Goal: Submit feedback/report problem

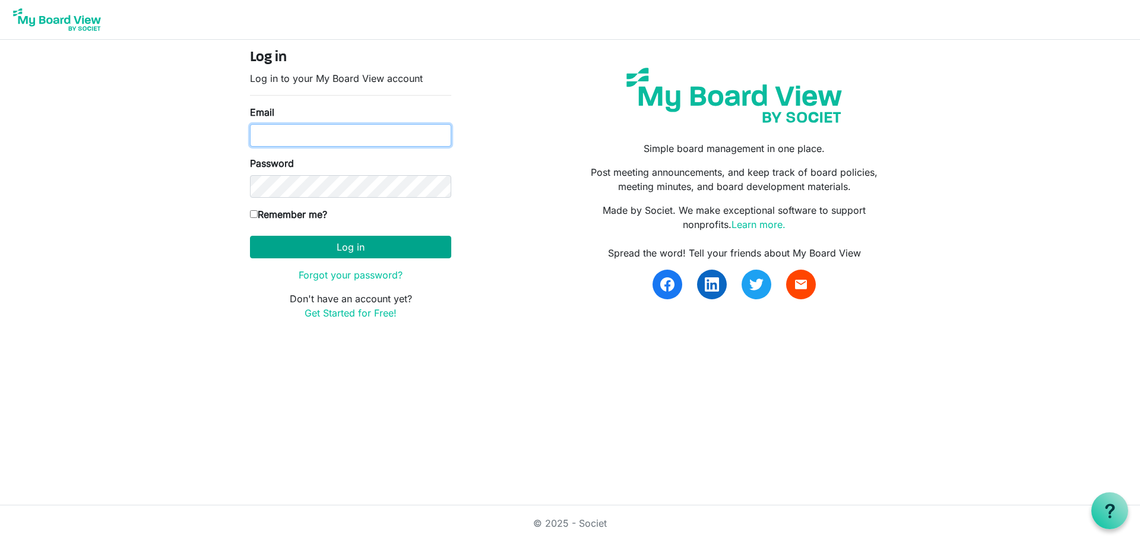
type input "natalie@uics.ca"
click at [426, 249] on button "Log in" at bounding box center [350, 247] width 201 height 23
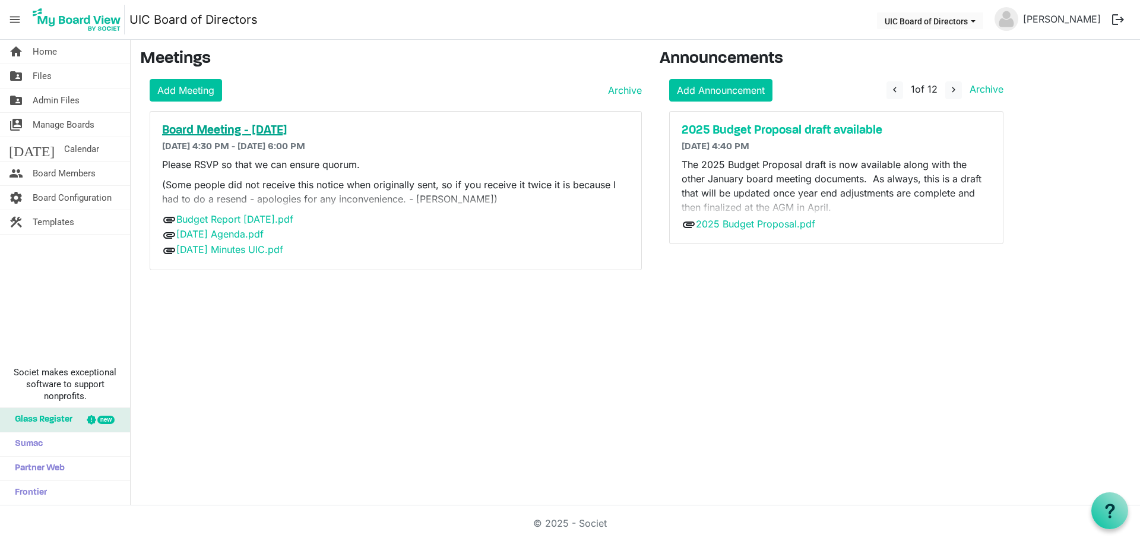
click at [278, 128] on h5 "Board Meeting - [DATE]" at bounding box center [395, 130] width 467 height 14
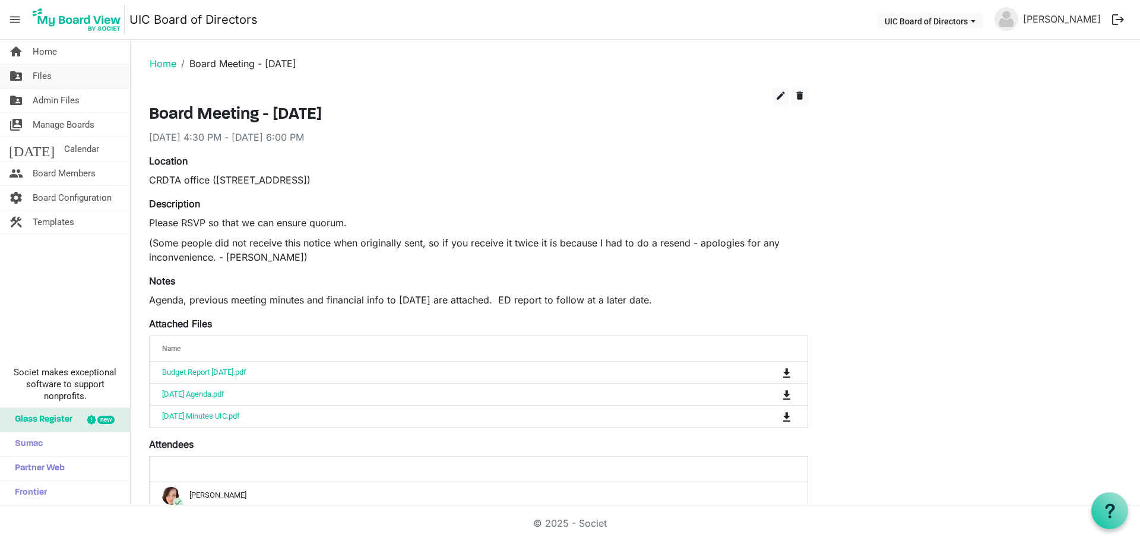
click at [50, 77] on span "Files" at bounding box center [42, 76] width 19 height 24
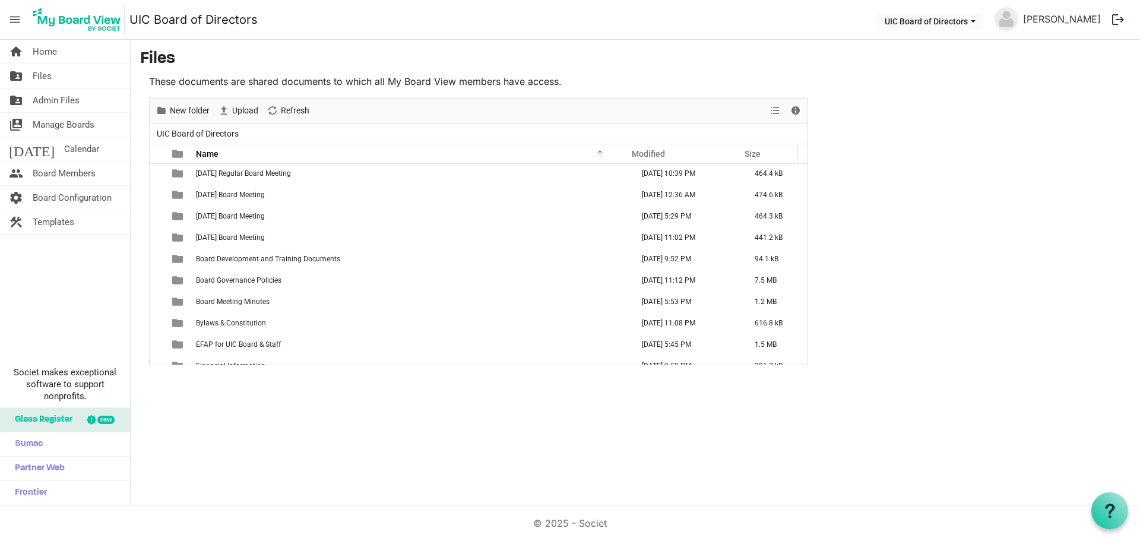
scroll to position [475, 0]
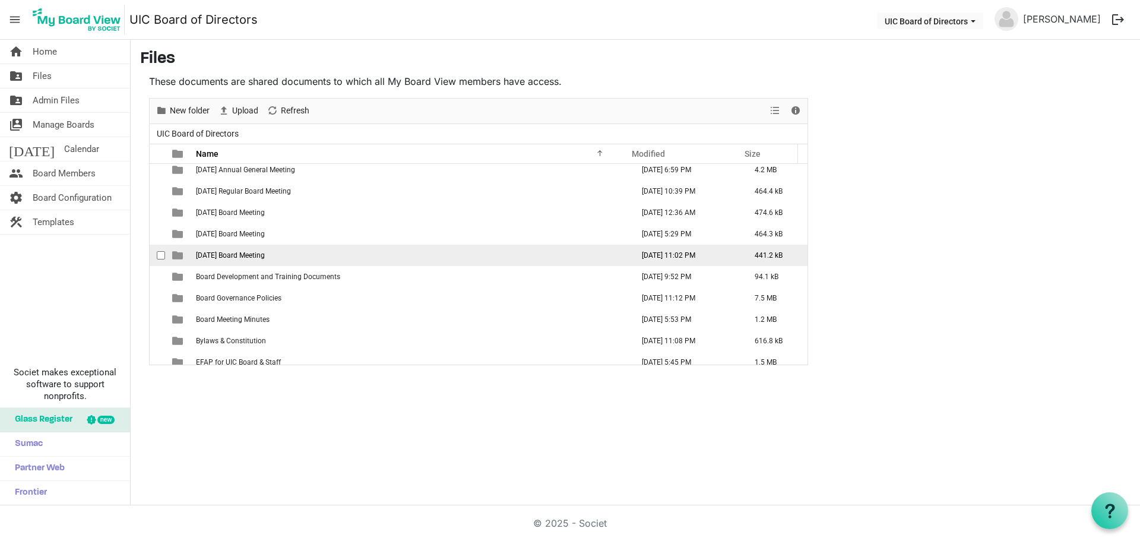
click at [265, 256] on span "2025 September 24 Board Meeting" at bounding box center [230, 255] width 69 height 8
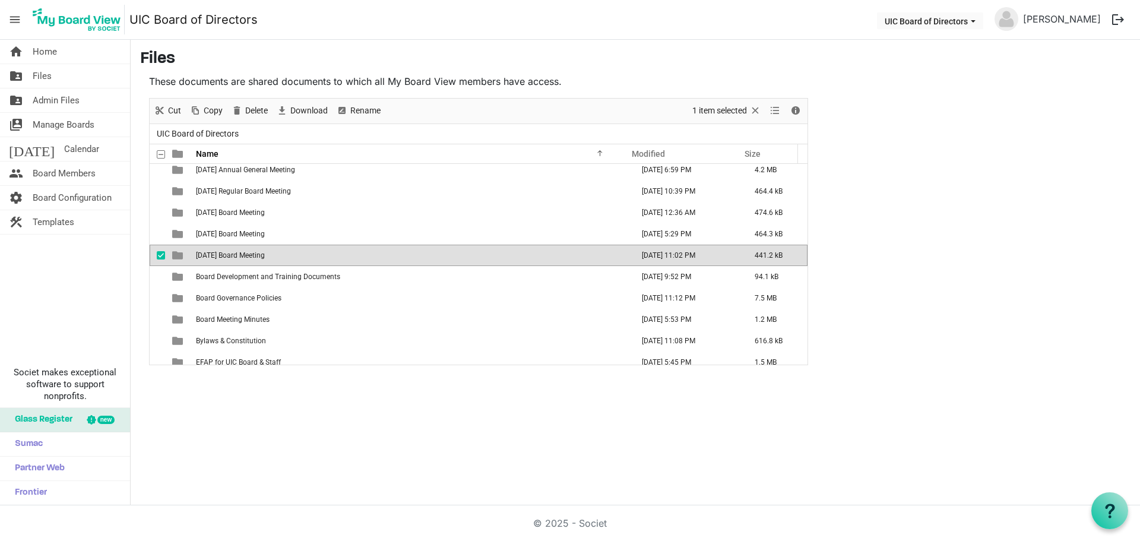
click at [265, 256] on span "2025 September 24 Board Meeting" at bounding box center [230, 255] width 69 height 8
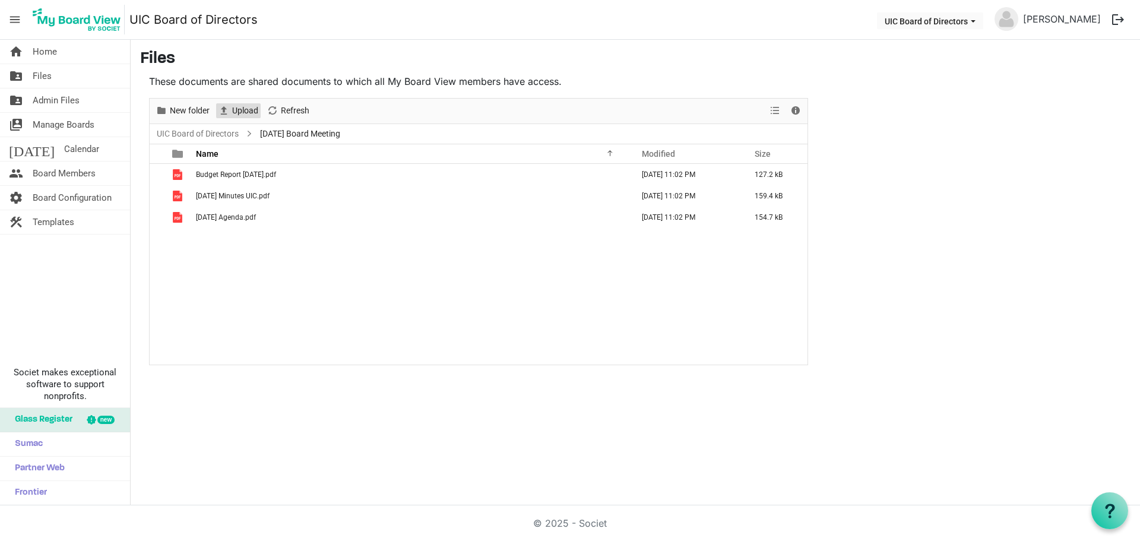
click at [240, 109] on span "Upload" at bounding box center [245, 110] width 28 height 15
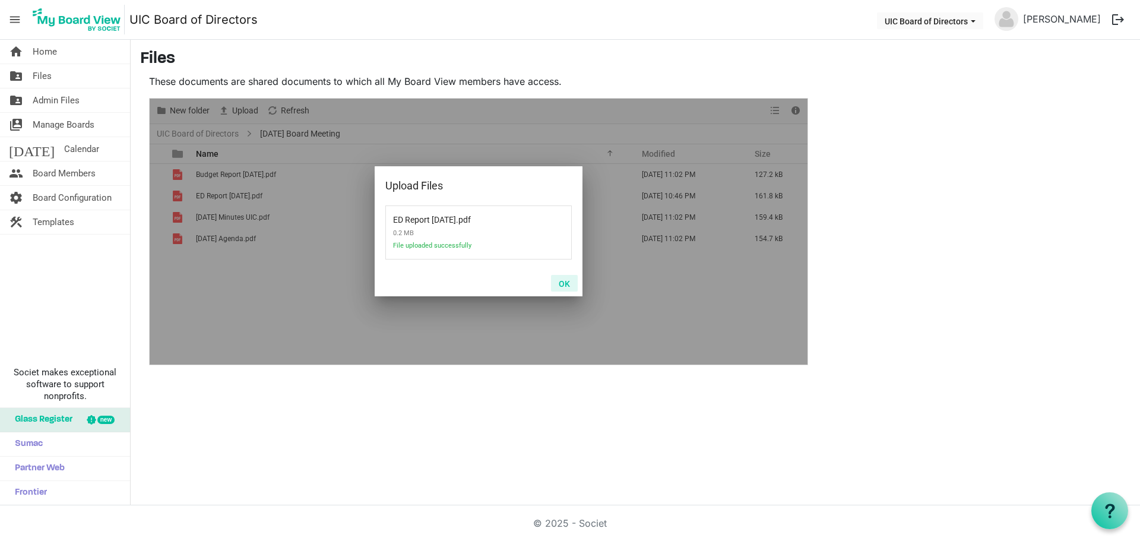
click at [561, 284] on button "OK" at bounding box center [564, 283] width 27 height 17
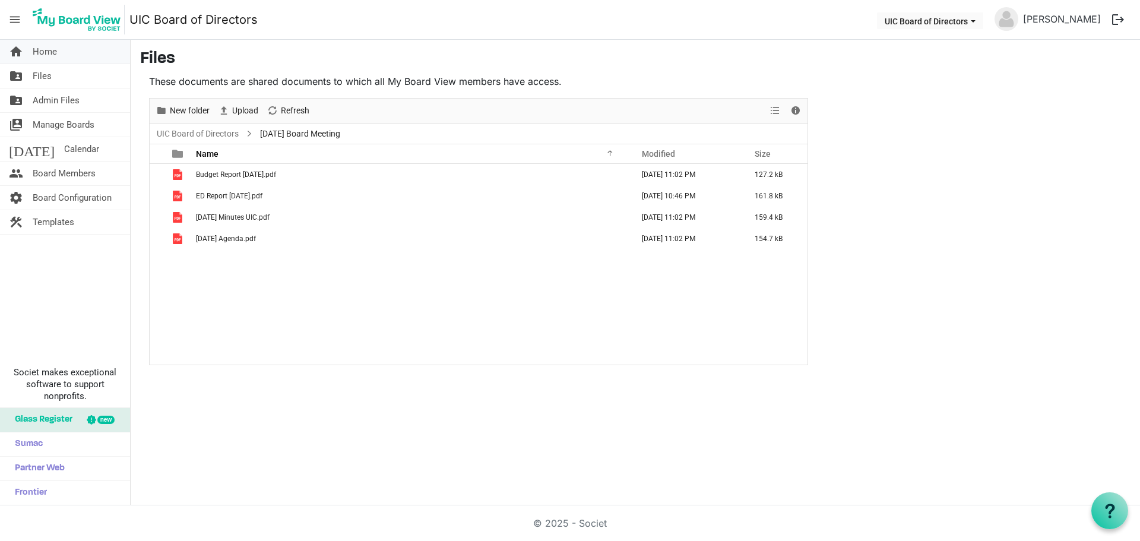
click at [66, 56] on link "home Home" at bounding box center [65, 52] width 130 height 24
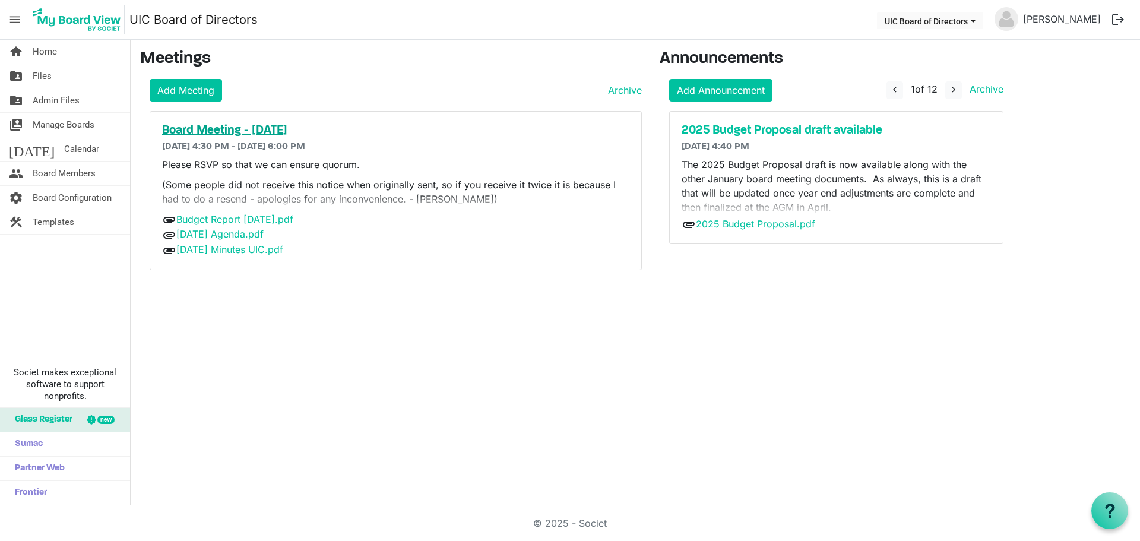
click at [316, 128] on h5 "Board Meeting - [DATE]" at bounding box center [395, 130] width 467 height 14
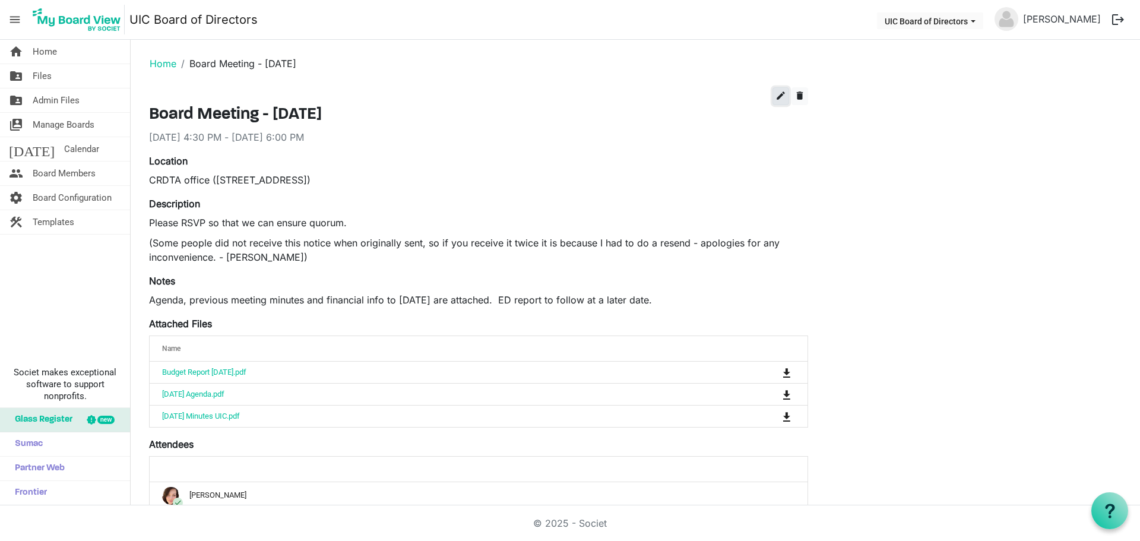
click at [776, 98] on span "edit" at bounding box center [780, 95] width 11 height 11
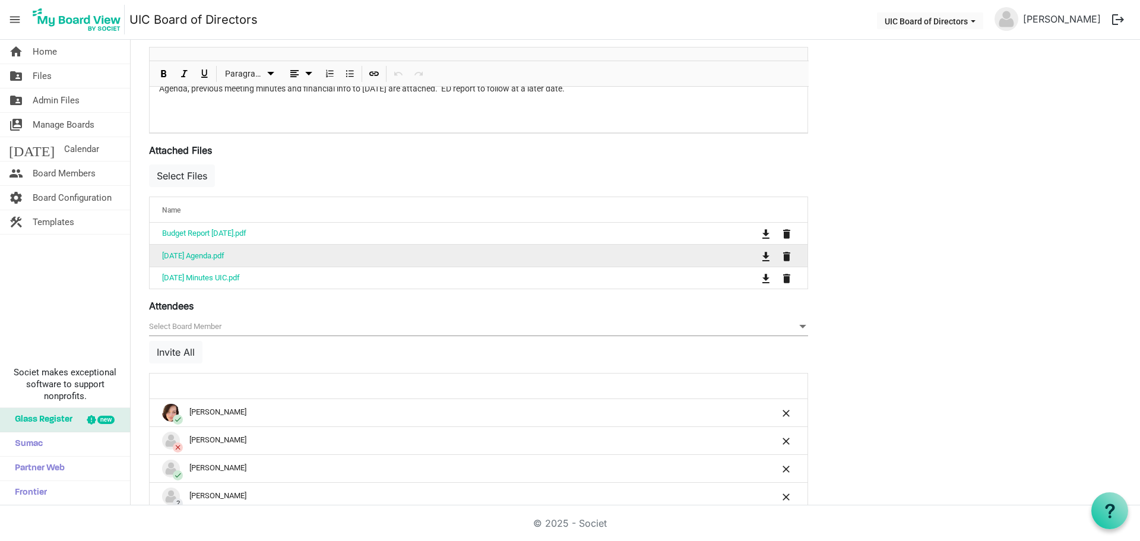
scroll to position [356, 0]
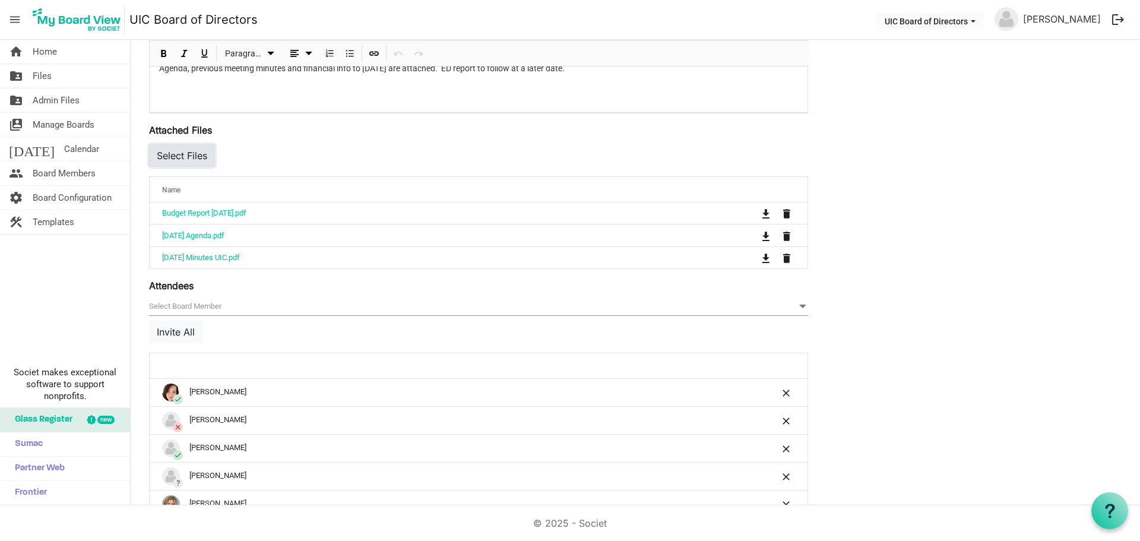
click at [204, 153] on button "Select Files" at bounding box center [182, 155] width 66 height 23
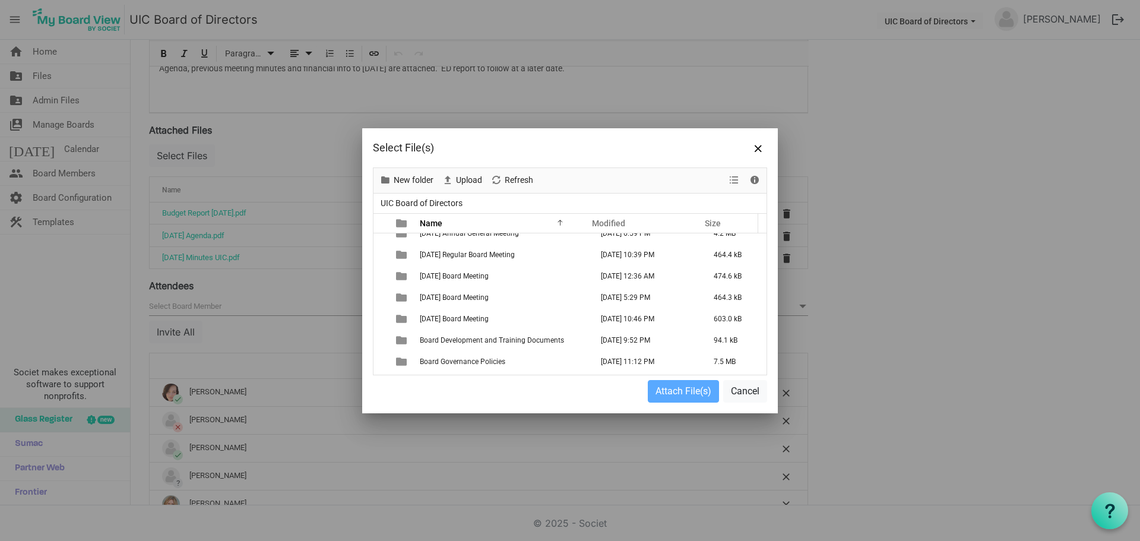
scroll to position [534, 0]
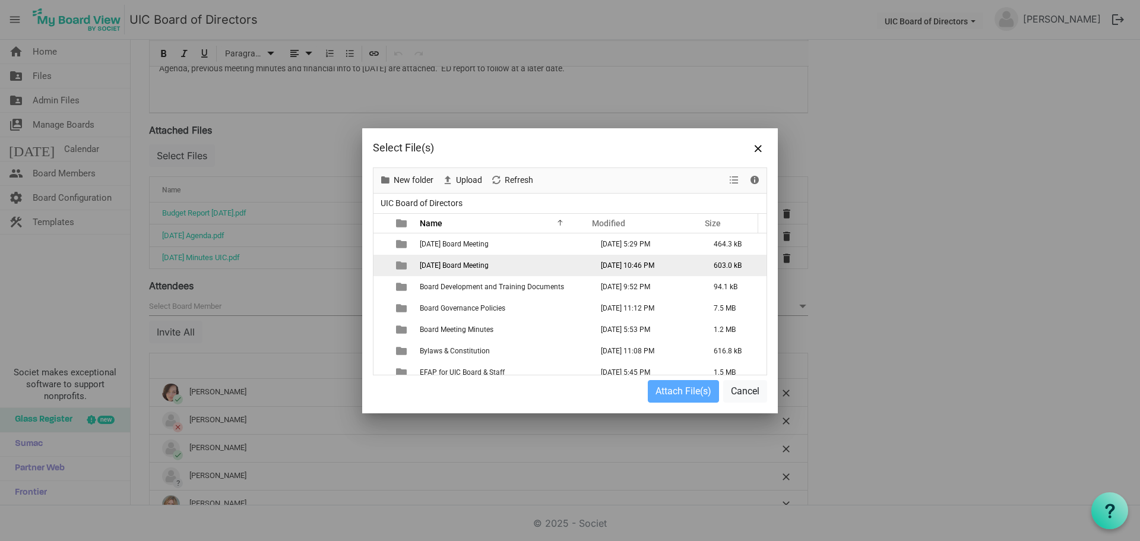
click at [488, 266] on span "2025 September 24 Board Meeting" at bounding box center [454, 265] width 69 height 8
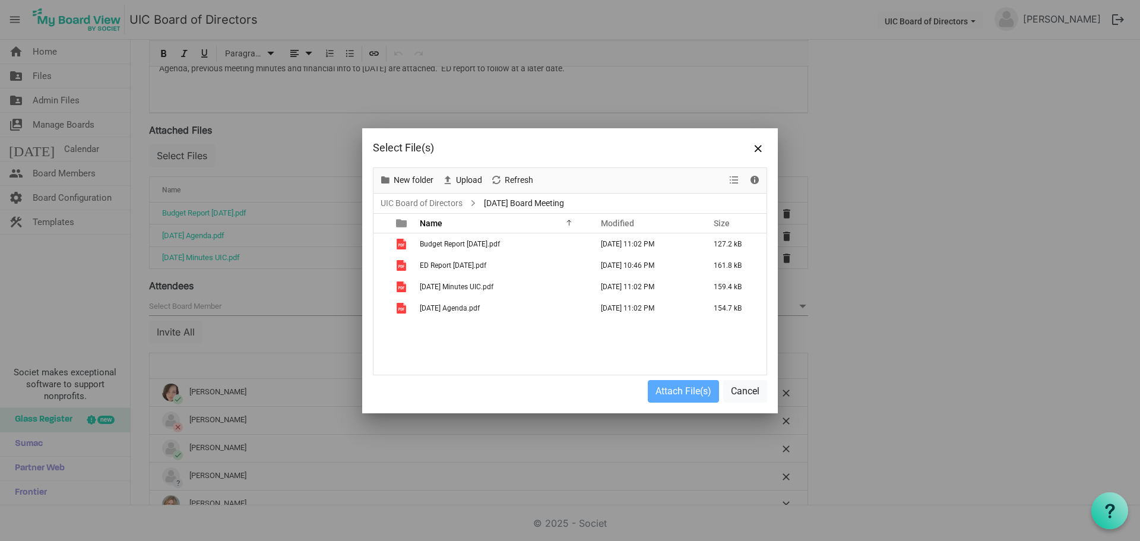
scroll to position [0, 0]
click at [467, 264] on span "ED Report [DATE].pdf" at bounding box center [453, 265] width 66 height 8
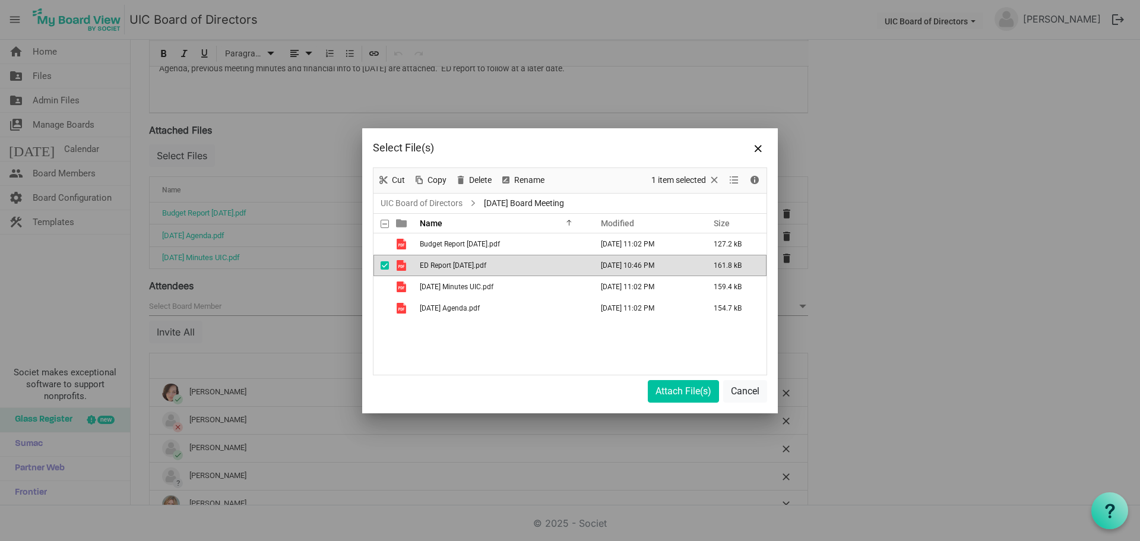
click at [467, 264] on span "ED Report [DATE].pdf" at bounding box center [453, 265] width 66 height 8
click at [678, 391] on button "Attach File(s)" at bounding box center [683, 391] width 71 height 23
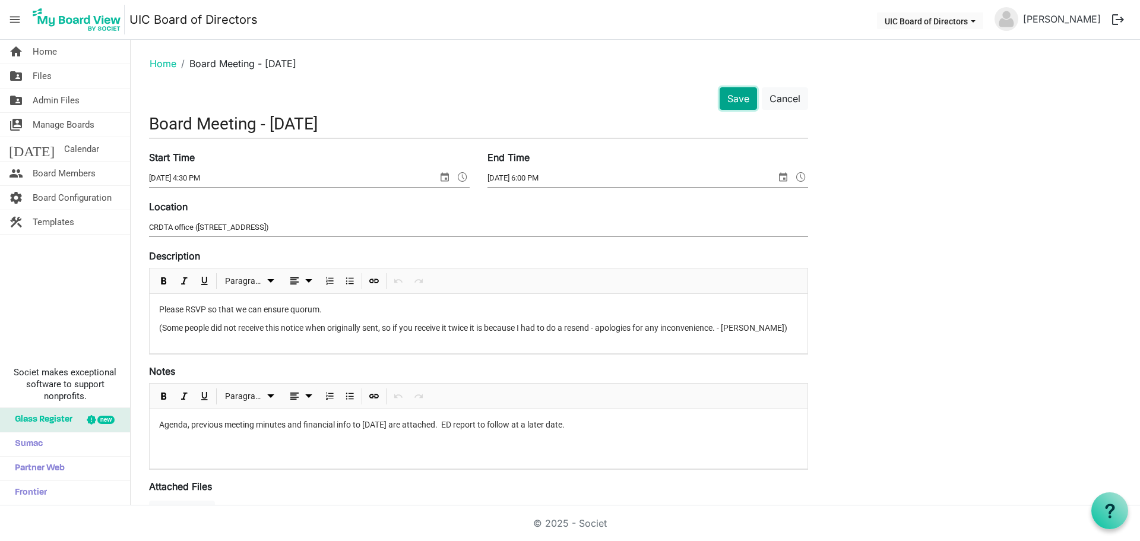
click at [740, 96] on button "Save" at bounding box center [737, 98] width 37 height 23
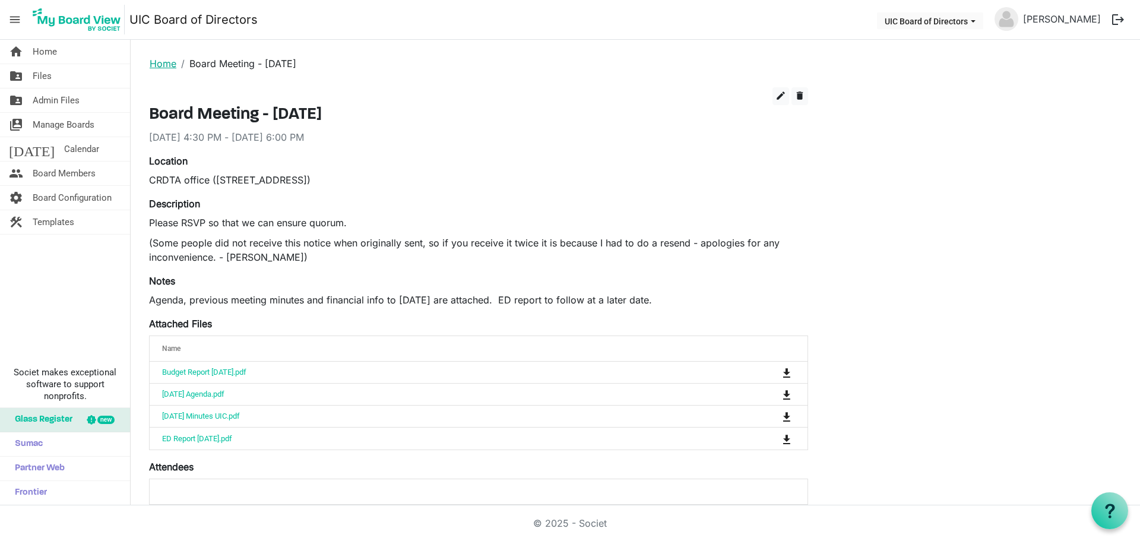
click at [158, 65] on link "Home" at bounding box center [163, 64] width 27 height 12
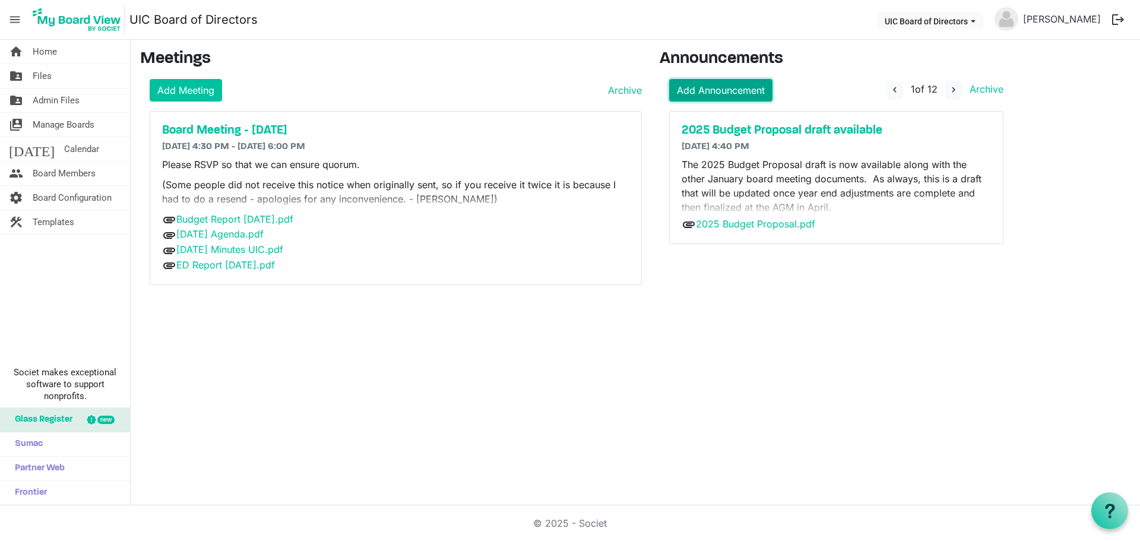
click at [737, 91] on link "Add Announcement" at bounding box center [720, 90] width 103 height 23
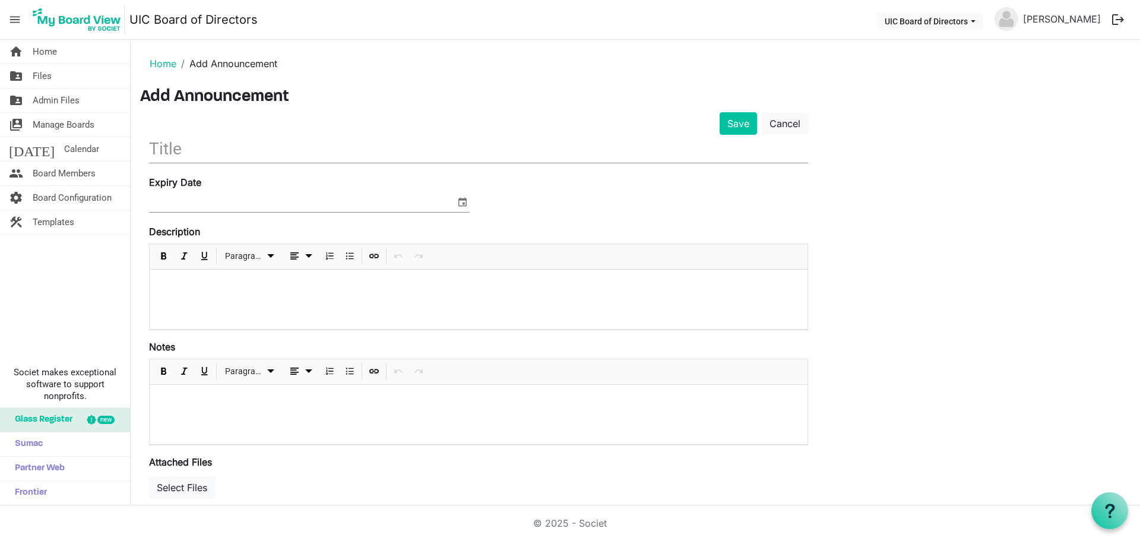
click at [288, 152] on input "text" at bounding box center [478, 149] width 659 height 28
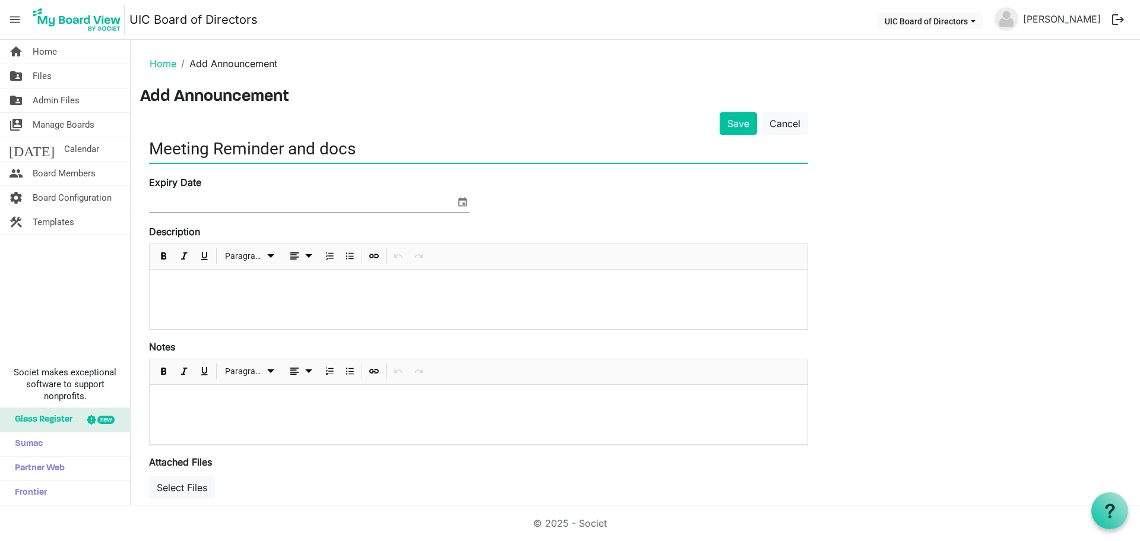
type input "Meeting Reminder and docs"
click at [462, 205] on span "select" at bounding box center [462, 201] width 14 height 15
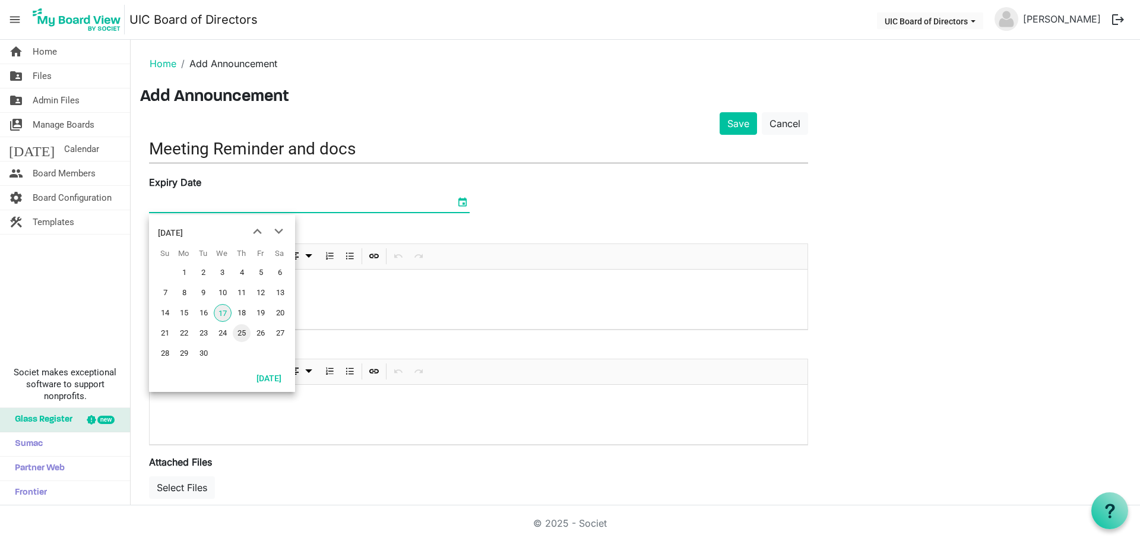
click at [235, 339] on span "25" at bounding box center [242, 333] width 18 height 18
type input "9/25/2025"
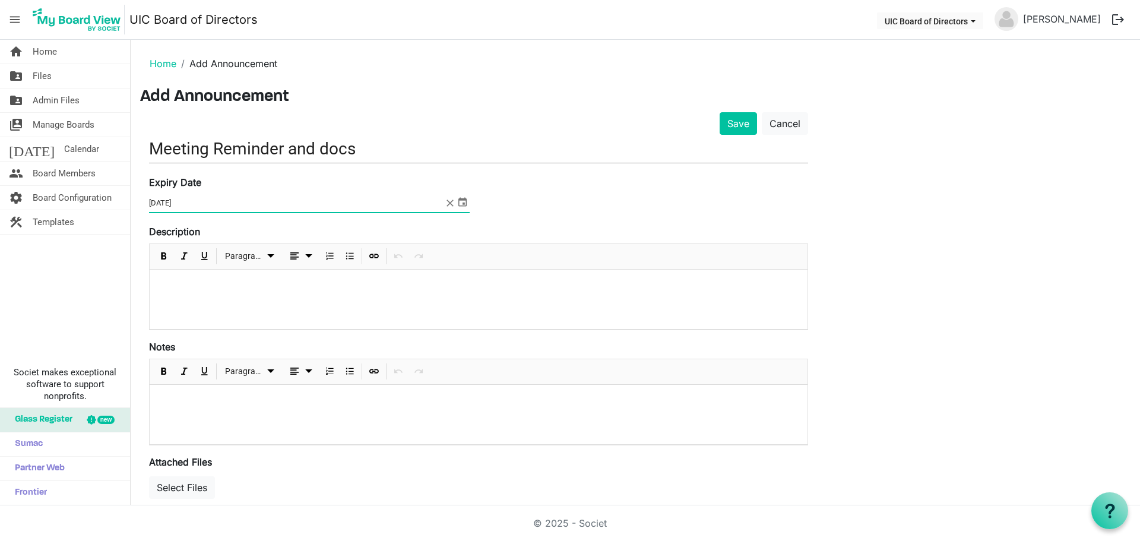
click at [222, 307] on div at bounding box center [479, 298] width 658 height 59
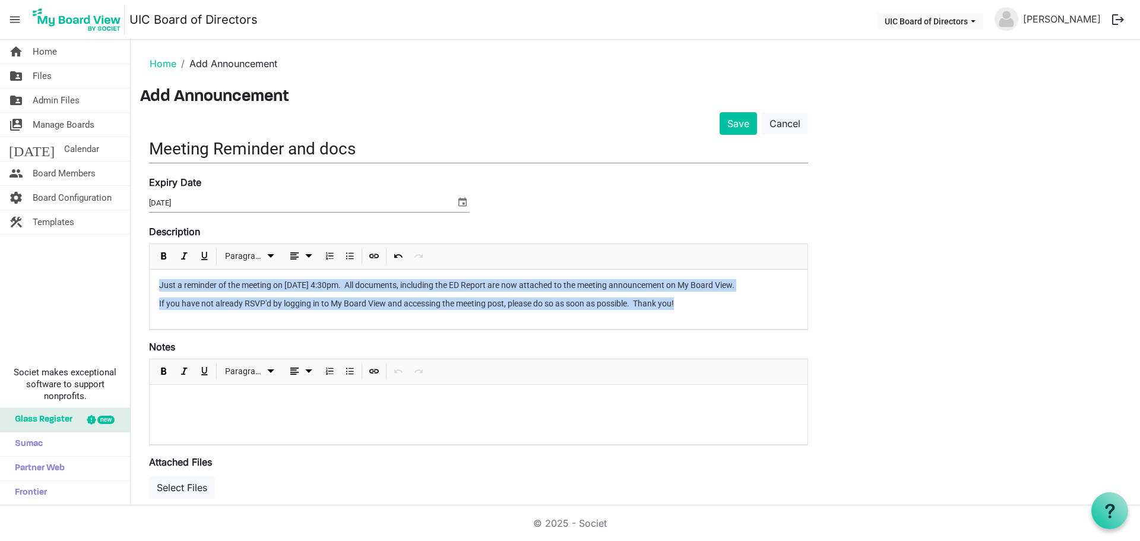
drag, startPoint x: 156, startPoint y: 285, endPoint x: 759, endPoint y: 305, distance: 602.8
click at [759, 305] on div "Just a reminder of the meeting on September 24th at 4:30pm. All documents, incl…" at bounding box center [479, 298] width 658 height 59
click at [280, 313] on div "Just a reminder of the meeting on September 24th at 4:30pm. All documents, incl…" at bounding box center [479, 298] width 658 height 59
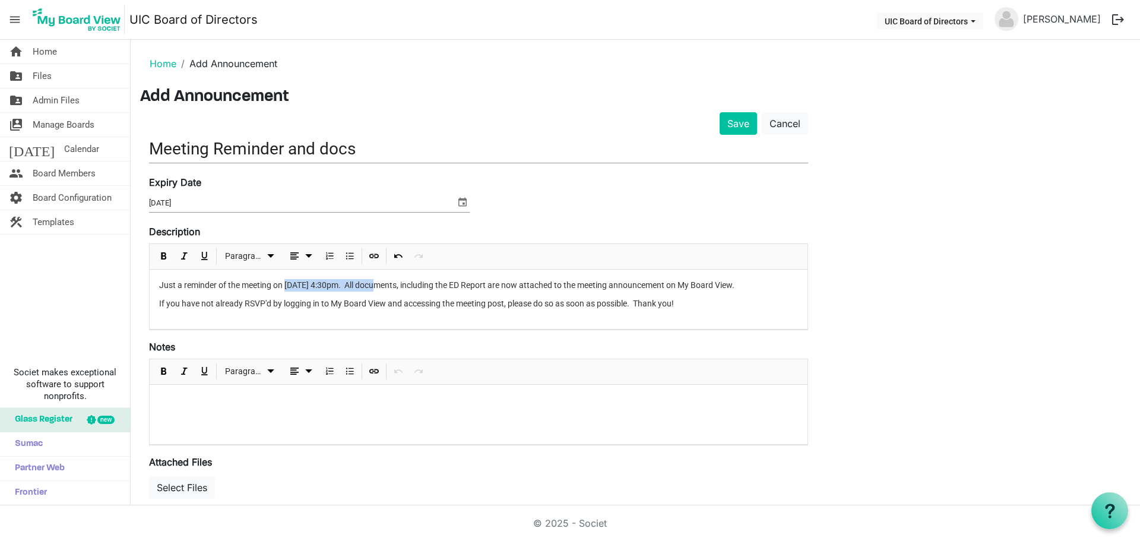
drag, startPoint x: 285, startPoint y: 287, endPoint x: 382, endPoint y: 283, distance: 97.5
click at [382, 283] on p "Just a reminder of the meeting on September 24th at 4:30pm. All documents, incl…" at bounding box center [478, 285] width 639 height 12
click at [163, 257] on span "Bold" at bounding box center [164, 256] width 14 height 15
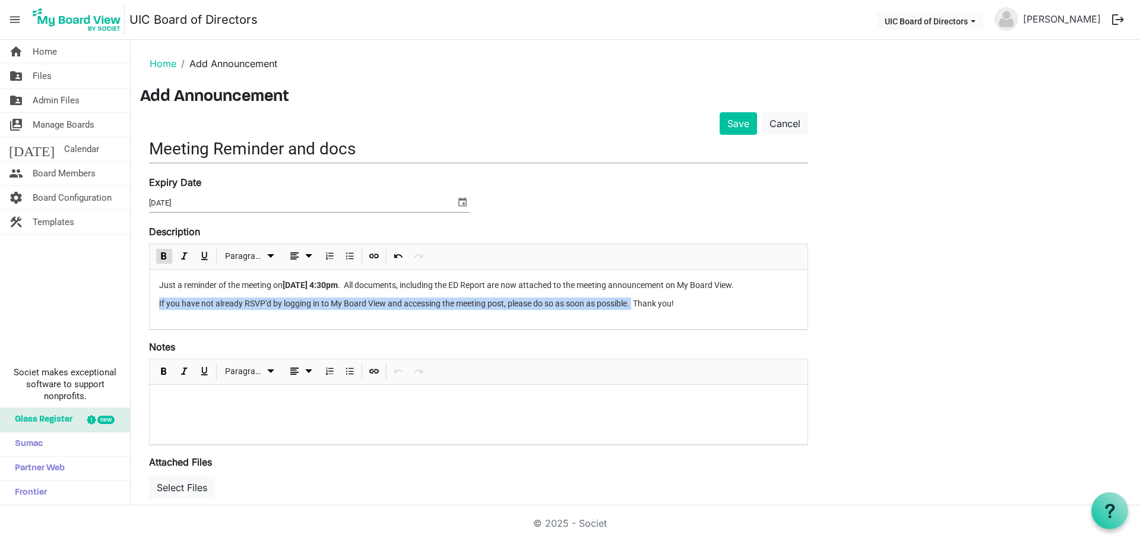
drag, startPoint x: 158, startPoint y: 304, endPoint x: 635, endPoint y: 296, distance: 476.7
click at [635, 296] on div "Just a reminder of the meeting on September 24th at 4:30pm . All documents, inc…" at bounding box center [479, 298] width 658 height 59
click at [164, 261] on span "Bold" at bounding box center [164, 256] width 14 height 15
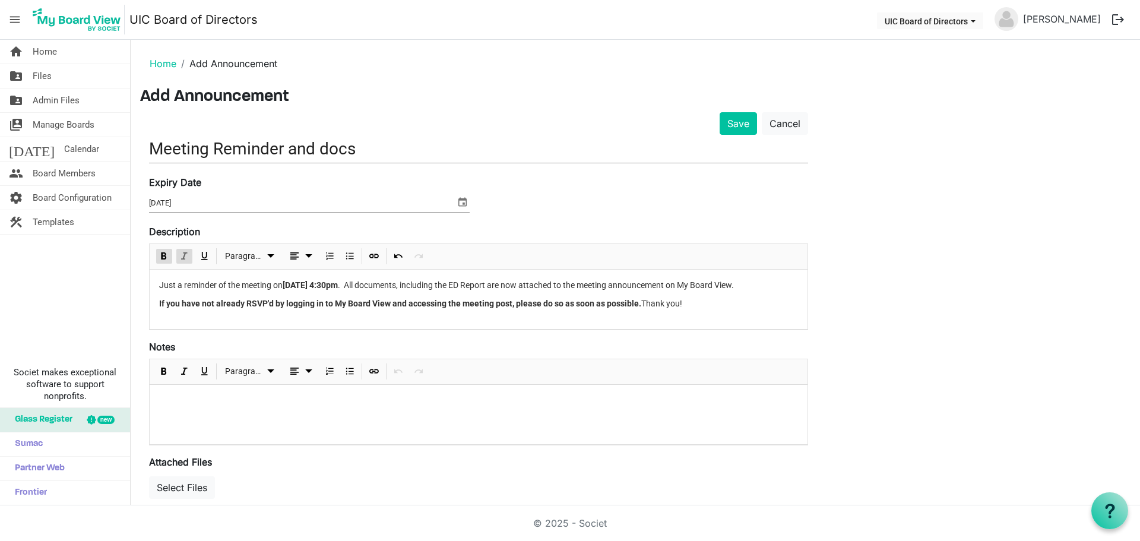
click at [191, 258] on button "Italic" at bounding box center [184, 256] width 16 height 15
click at [733, 308] on p "If you have not already RSVP'd by logging in to My Board View and accessing the…" at bounding box center [478, 303] width 639 height 12
click at [741, 130] on button "Save" at bounding box center [737, 123] width 37 height 23
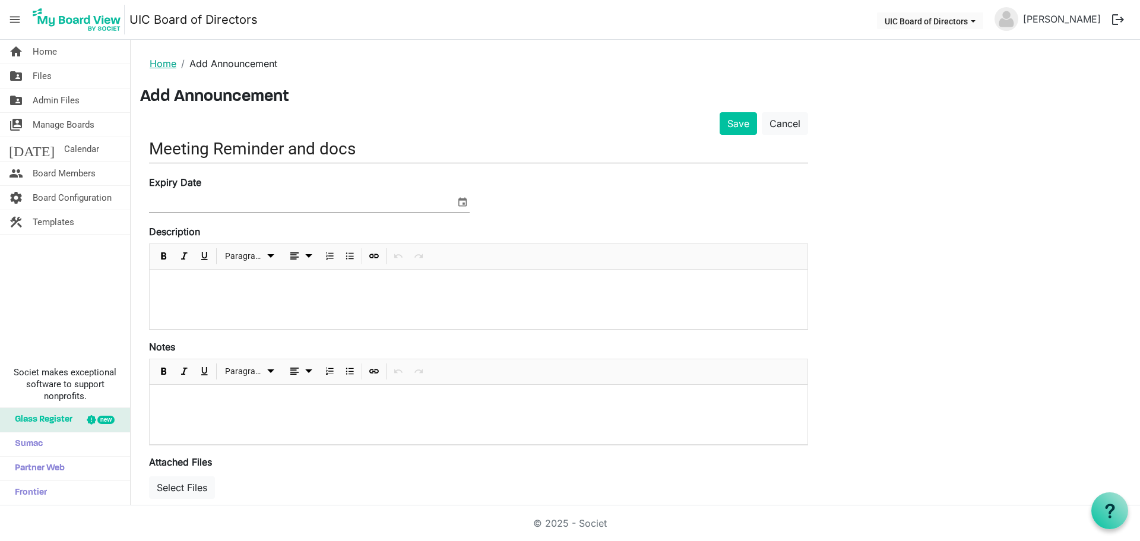
click at [153, 64] on link "Home" at bounding box center [163, 64] width 27 height 12
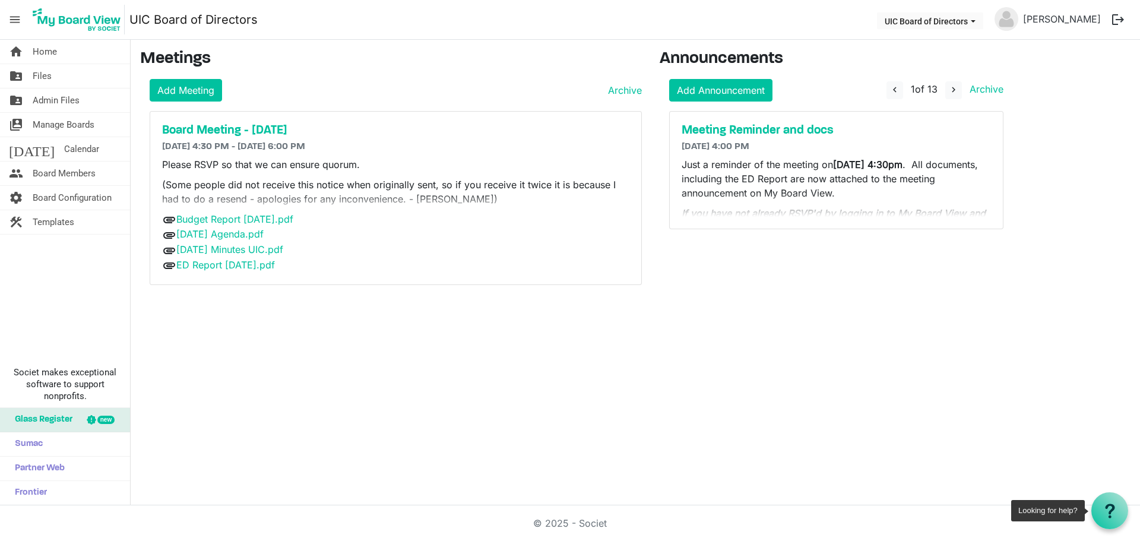
click at [1107, 513] on icon at bounding box center [1109, 510] width 15 height 15
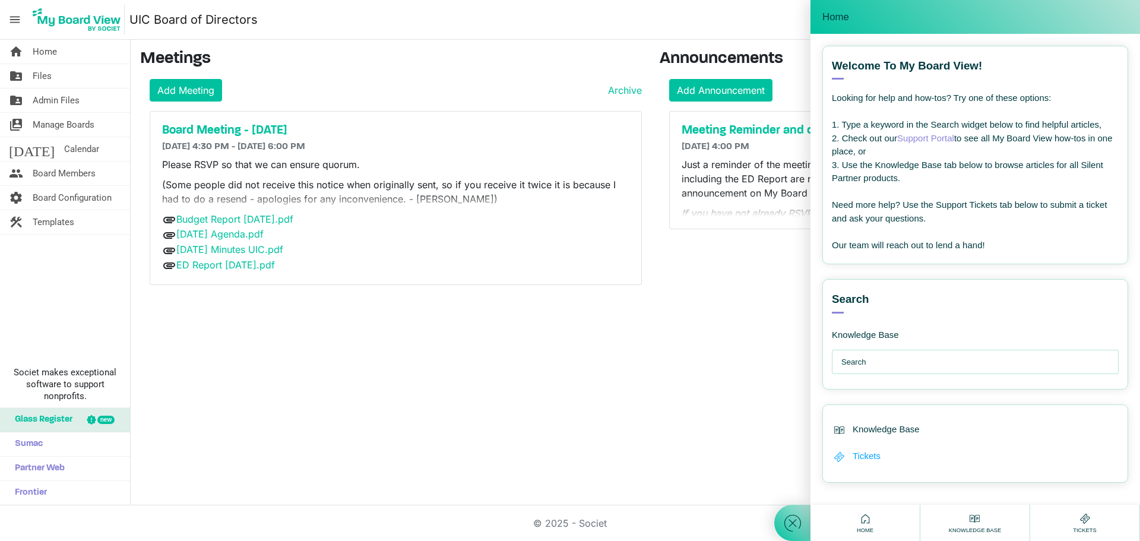
click at [880, 454] on div "Tickets" at bounding box center [975, 456] width 287 height 15
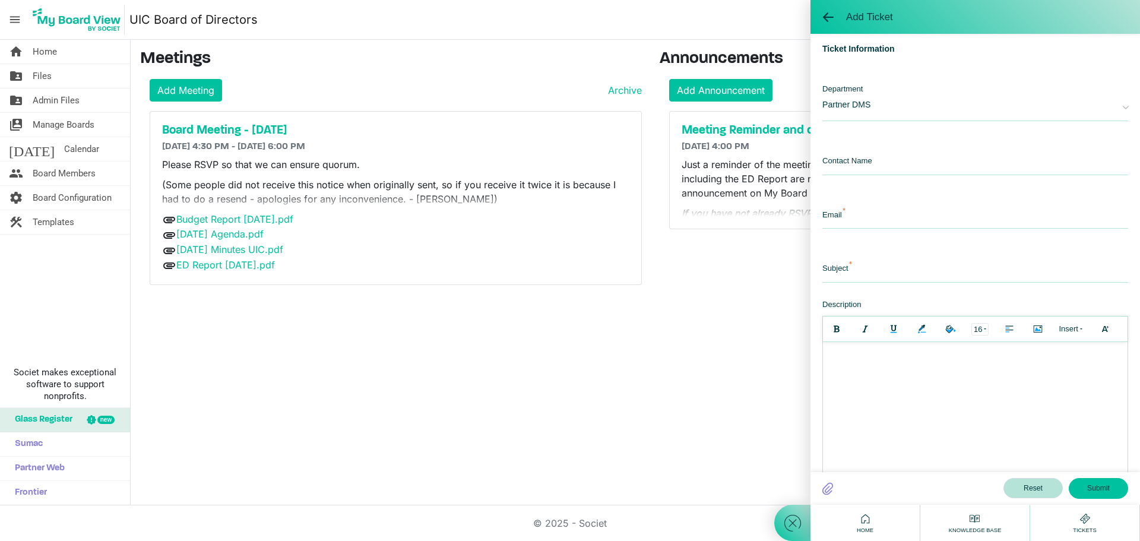
click at [890, 142] on div "Contact Name" at bounding box center [975, 155] width 306 height 39
click at [882, 154] on input "text" at bounding box center [975, 163] width 306 height 26
type input "[PERSON_NAME]"
type input "[PERSON_NAME][EMAIL_ADDRESS][DOMAIN_NAME]"
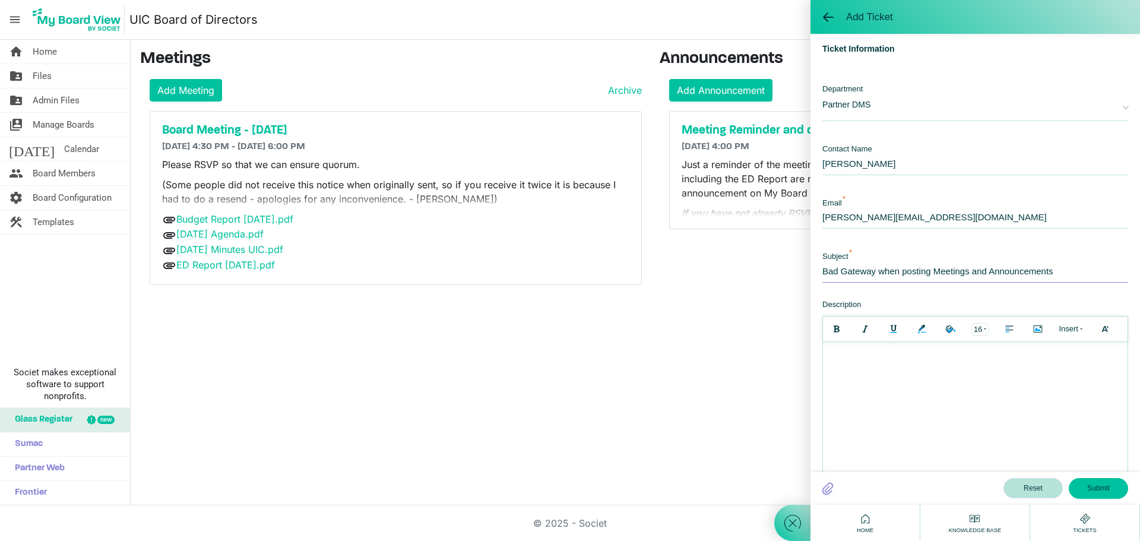
type input "Bad Gateway when posting Meetings and Announcements"
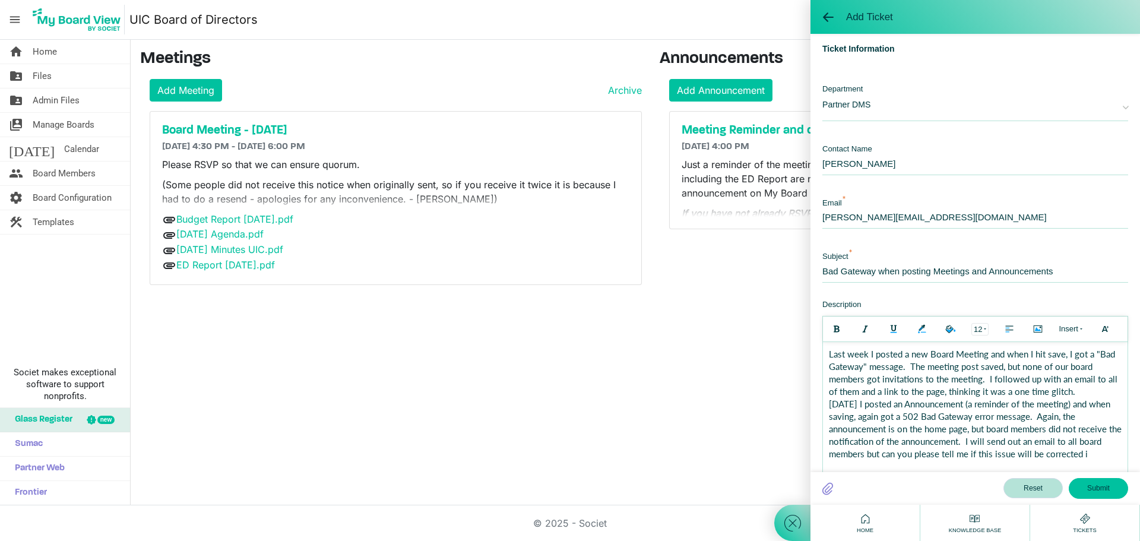
scroll to position [1, 0]
click at [1100, 488] on button "Submit" at bounding box center [1097, 488] width 59 height 20
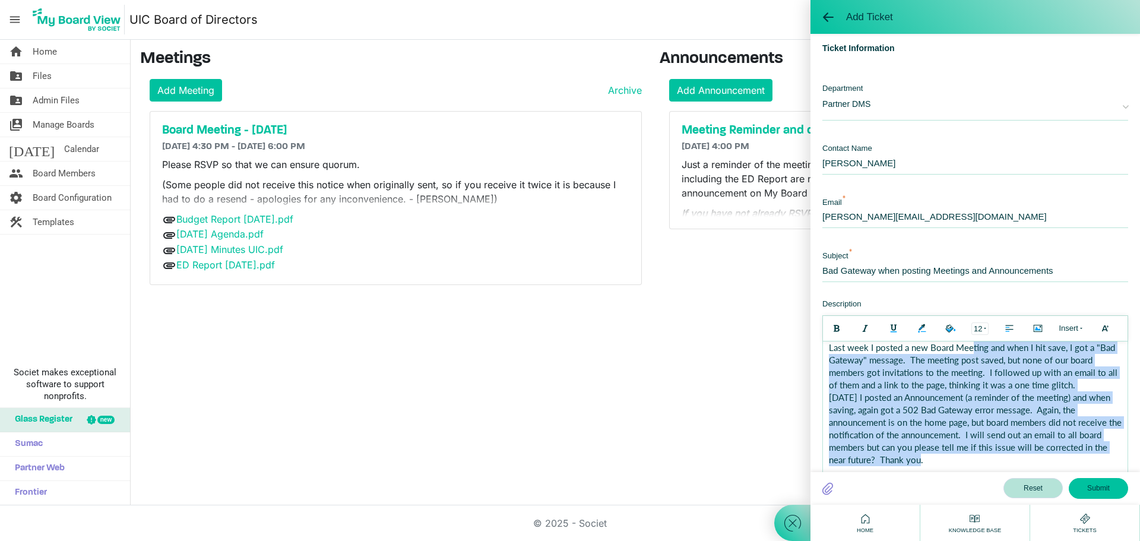
scroll to position [0, 0]
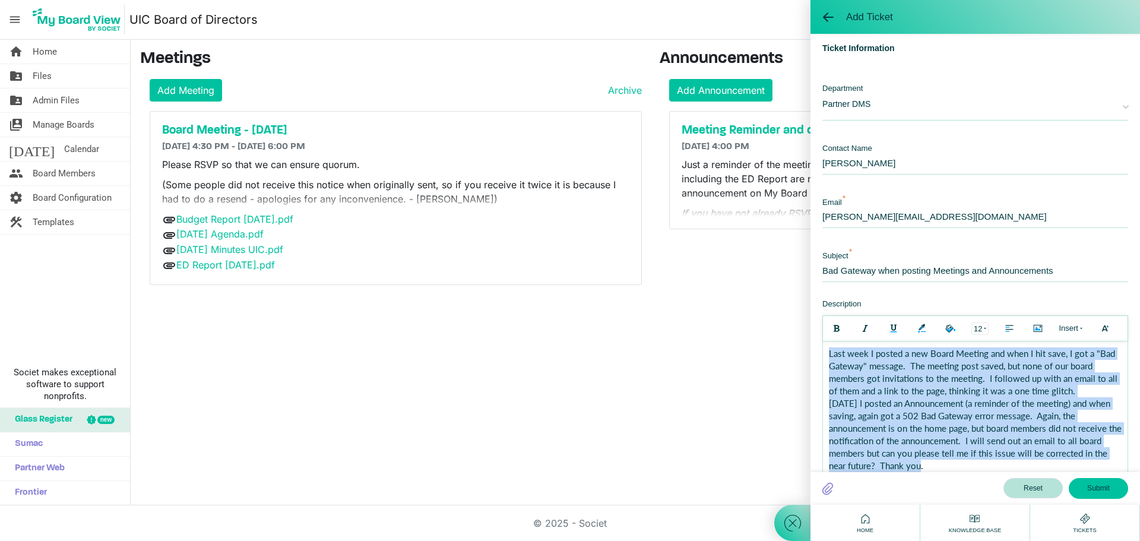
drag, startPoint x: 1005, startPoint y: 466, endPoint x: 795, endPoint y: 335, distance: 247.9
click at [823, 341] on html "Last week I posted a new Board Meeting and when I hit save, I got a "Bad Gatewa…" at bounding box center [975, 409] width 304 height 137
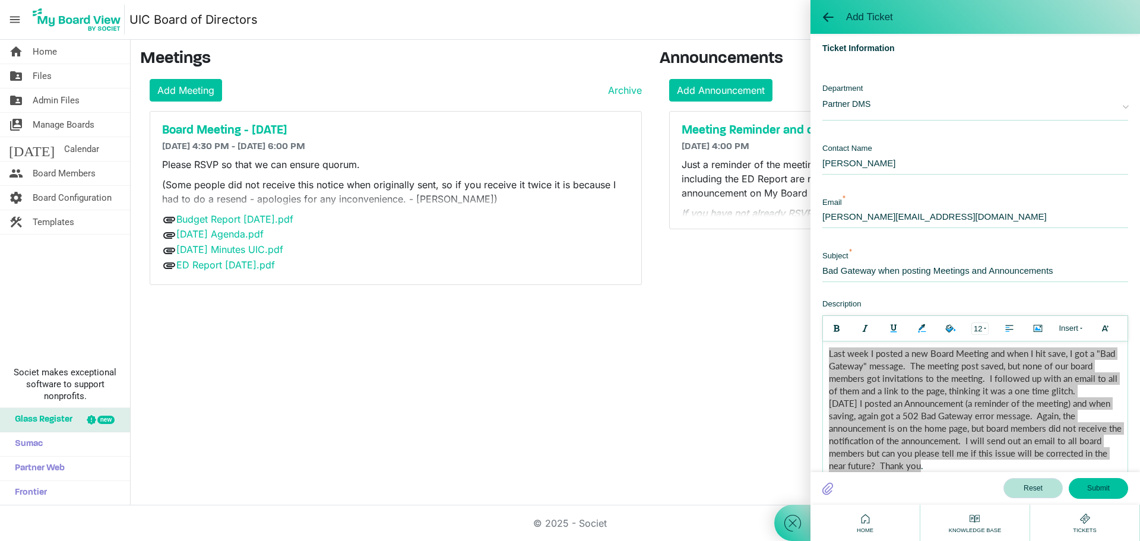
click at [1097, 486] on button "Submit" at bounding box center [1097, 488] width 59 height 20
click at [940, 491] on span "Reset Submit" at bounding box center [987, 488] width 282 height 20
click at [1098, 488] on button "Submit" at bounding box center [1097, 488] width 59 height 20
click at [1100, 486] on button "Submit" at bounding box center [1097, 488] width 59 height 20
click at [1097, 484] on button "Submit" at bounding box center [1097, 488] width 59 height 20
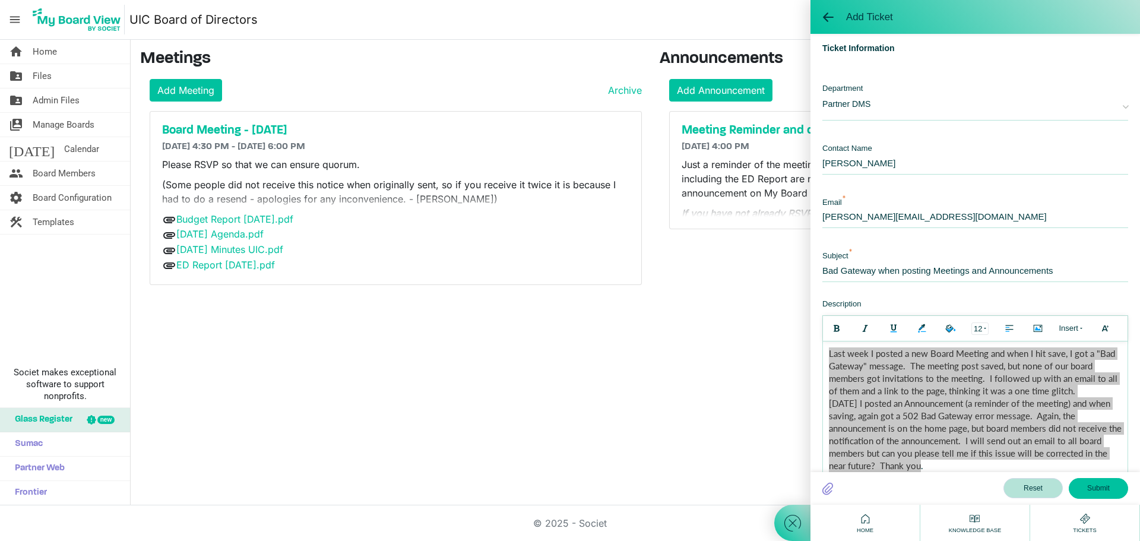
click at [893, 491] on span "Reset Submit" at bounding box center [987, 488] width 282 height 20
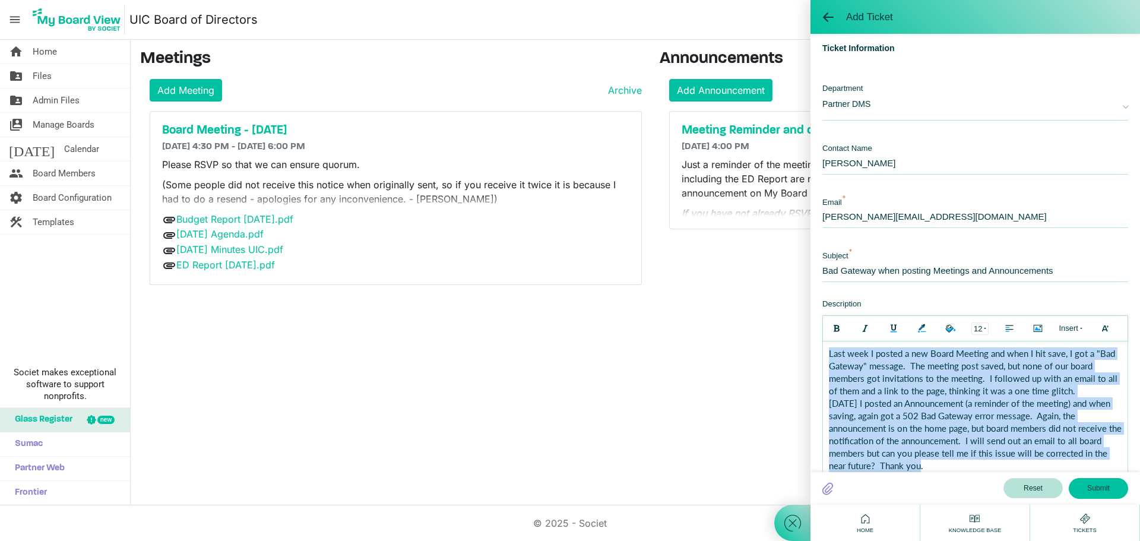
click at [929, 436] on div "[DATE] I posted an Announcement (a reminder of the meeting) and when saving, ag…" at bounding box center [975, 434] width 293 height 75
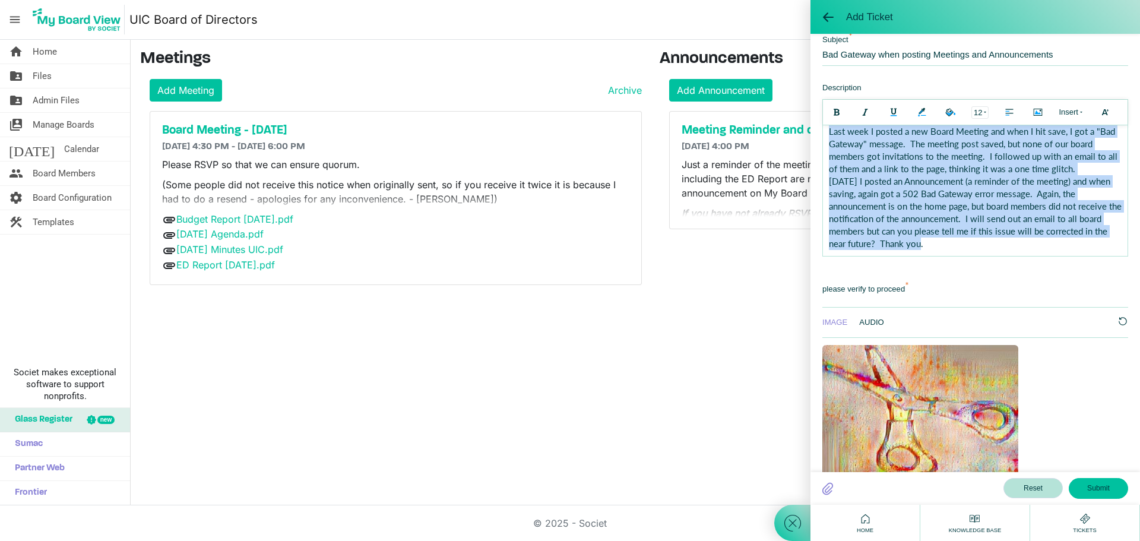
scroll to position [405, 0]
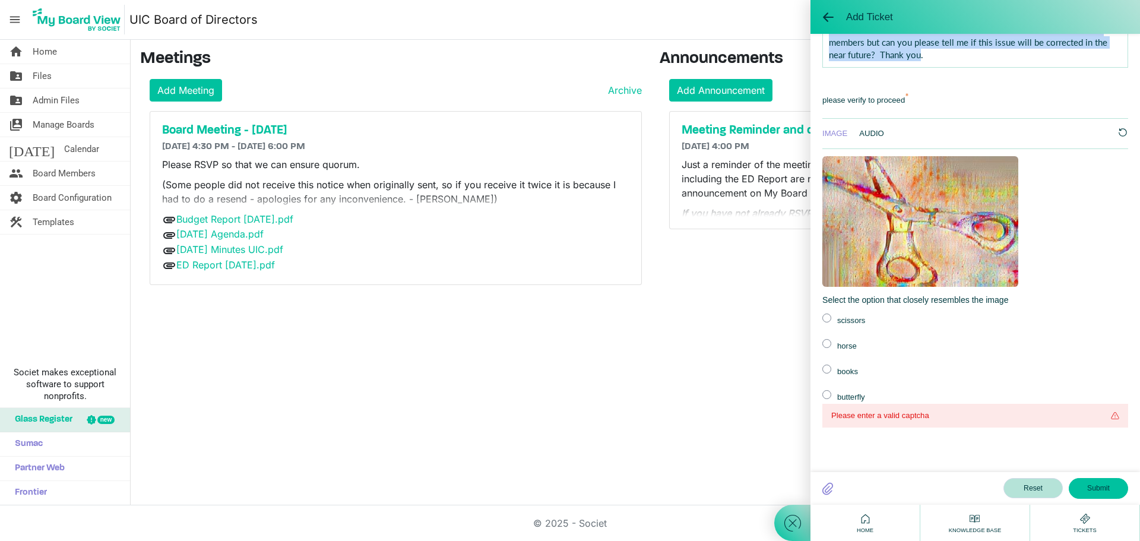
drag, startPoint x: 829, startPoint y: -49, endPoint x: 1876, endPoint y: 427, distance: 1150.4
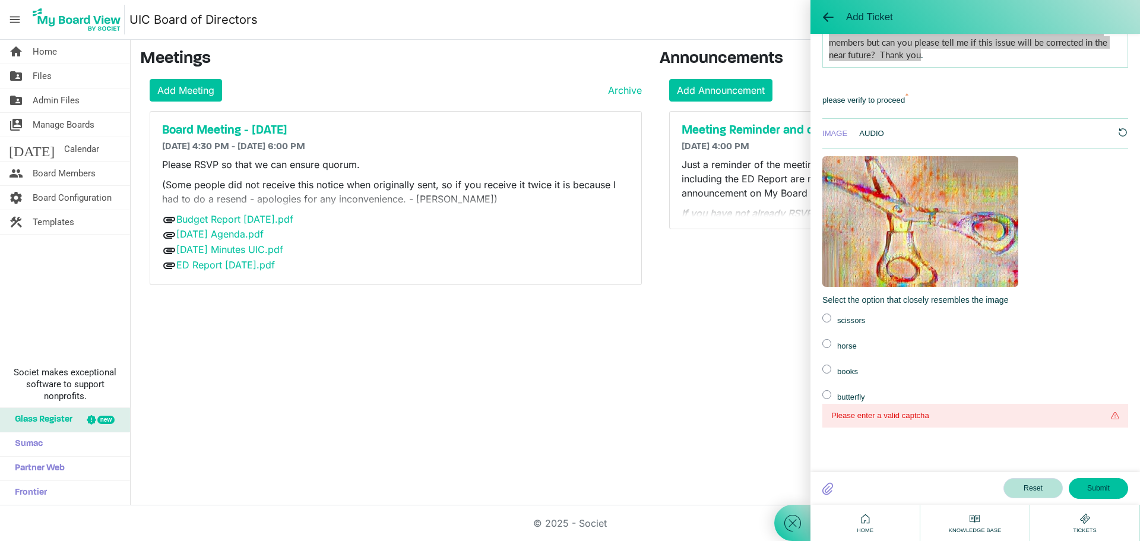
click at [826, 316] on label at bounding box center [826, 317] width 9 height 9
click at [0, 0] on input "radio" at bounding box center [0, 0] width 0 height 0
click at [1107, 487] on button "Submit" at bounding box center [1097, 488] width 59 height 20
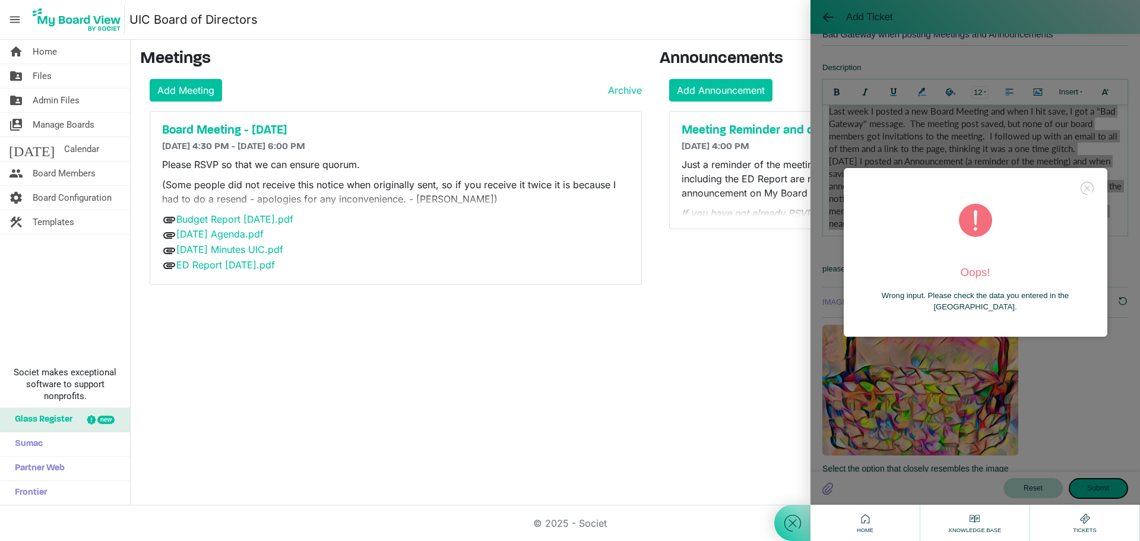
scroll to position [382, 0]
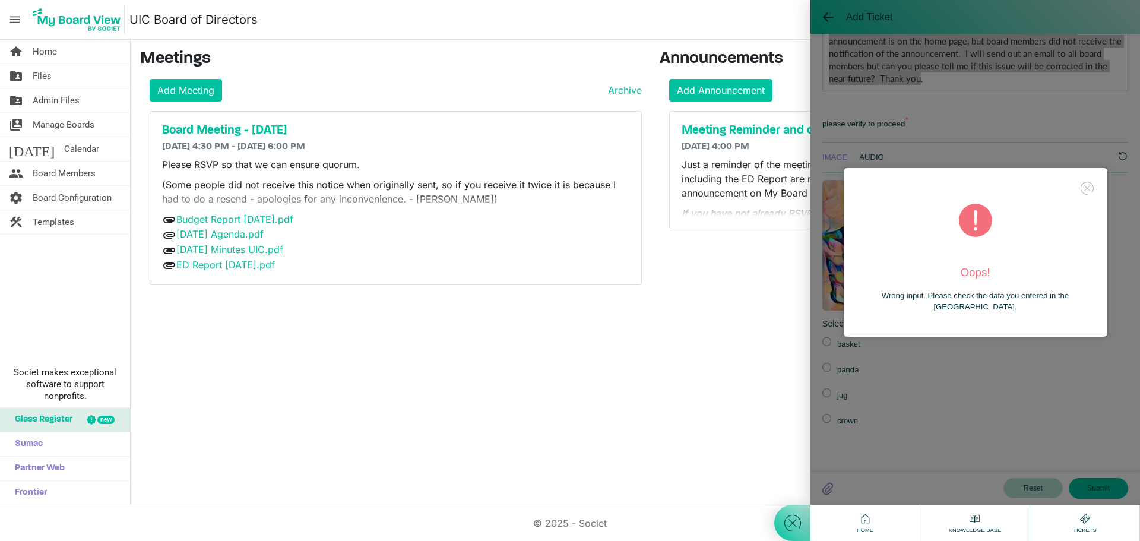
click at [1012, 406] on div "Oops! Wrong input. Please check the data you entered in the [GEOGRAPHIC_DATA]." at bounding box center [974, 252] width 329 height 505
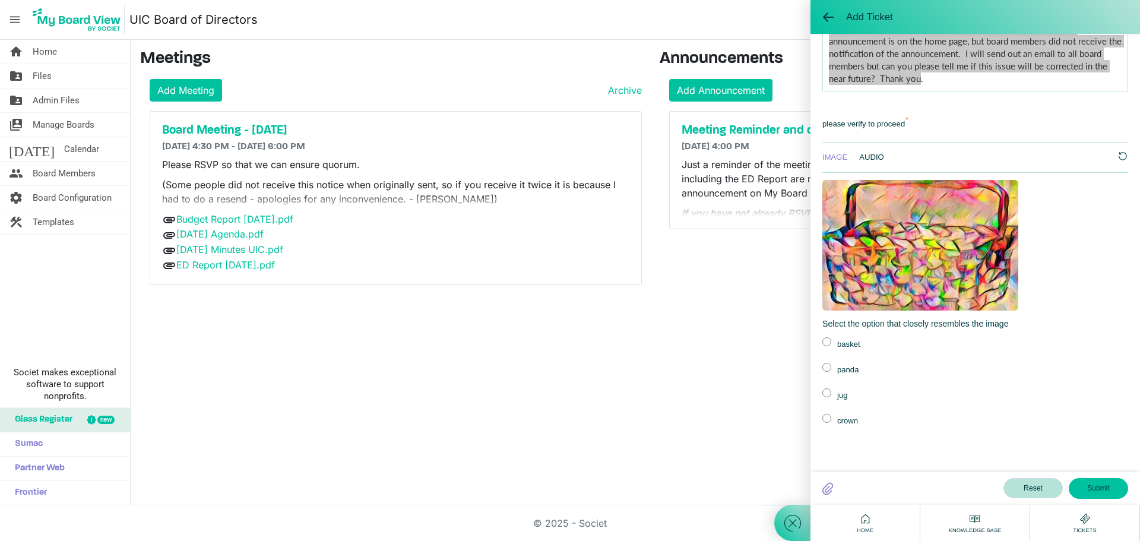
click at [830, 157] on div "IMAGE" at bounding box center [834, 157] width 25 height 12
click at [824, 341] on label at bounding box center [826, 341] width 9 height 9
click at [0, 0] on input "radio" at bounding box center [0, 0] width 0 height 0
click at [1092, 487] on button "Submit" at bounding box center [1097, 488] width 59 height 20
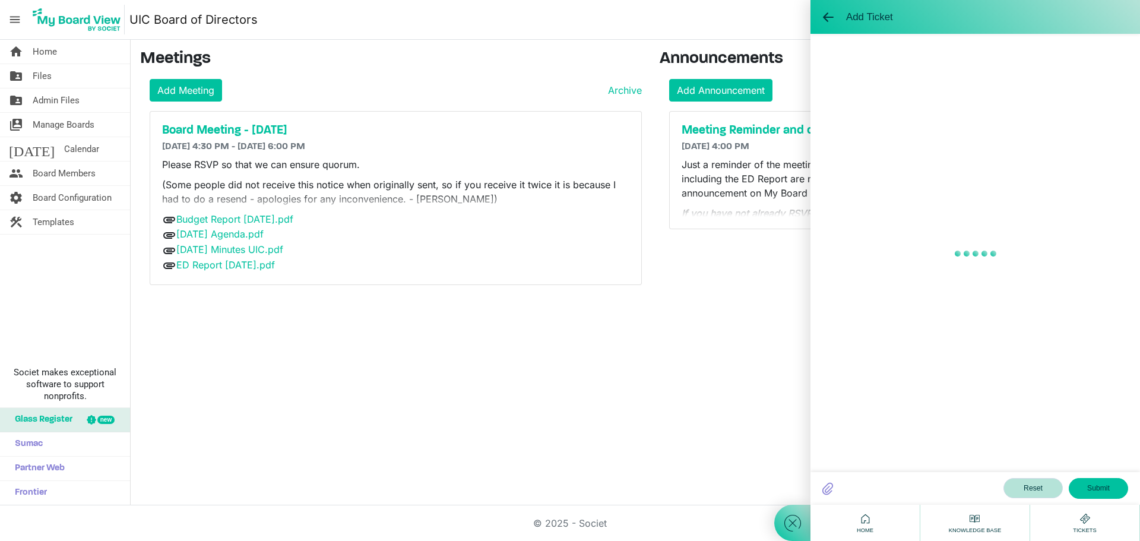
scroll to position [0, 0]
